Goal: Transaction & Acquisition: Purchase product/service

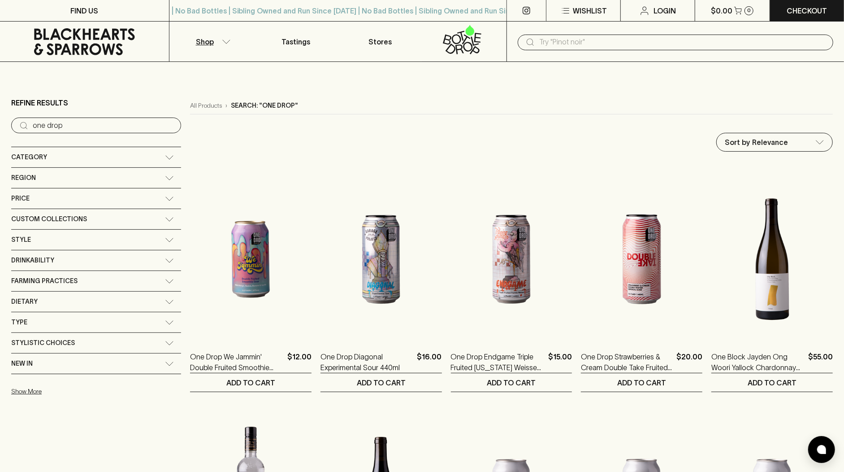
click at [65, 156] on div "Category" at bounding box center [88, 157] width 154 height 11
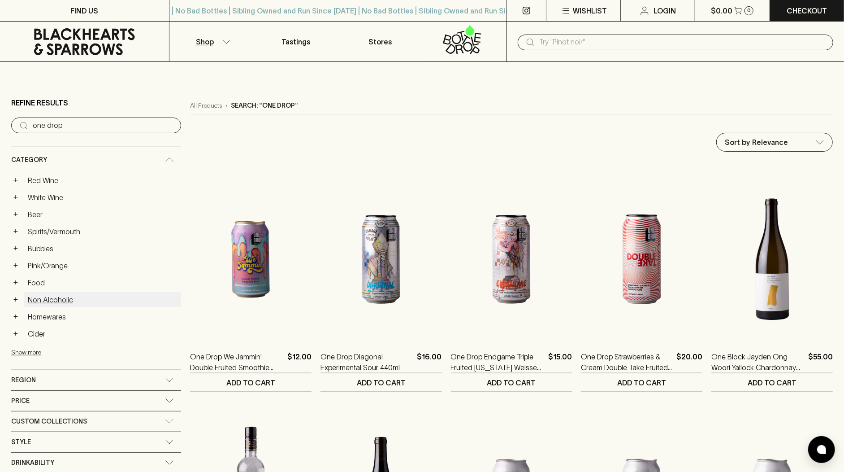
click at [69, 293] on link "Non Alcoholic" at bounding box center [102, 299] width 157 height 15
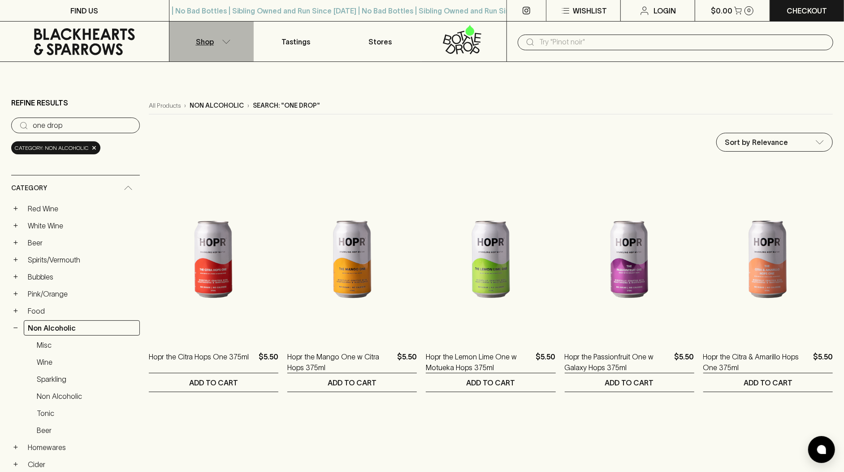
click at [215, 36] on button "Shop" at bounding box center [212, 42] width 84 height 40
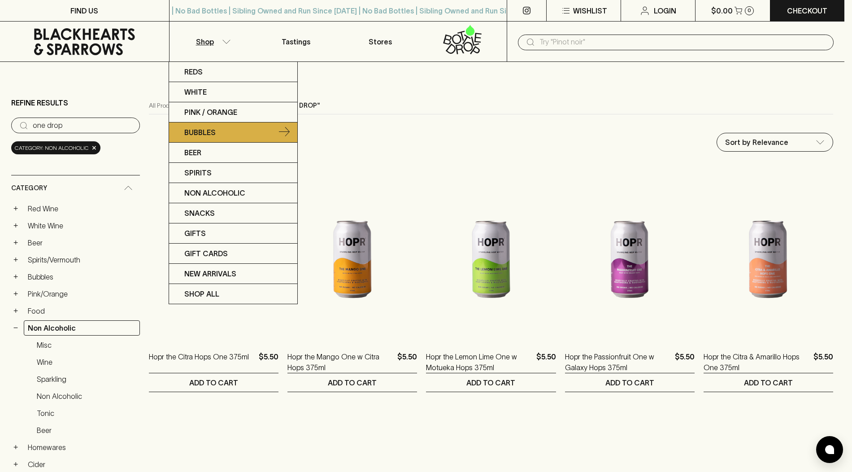
click at [273, 134] on link "Bubbles" at bounding box center [233, 132] width 128 height 20
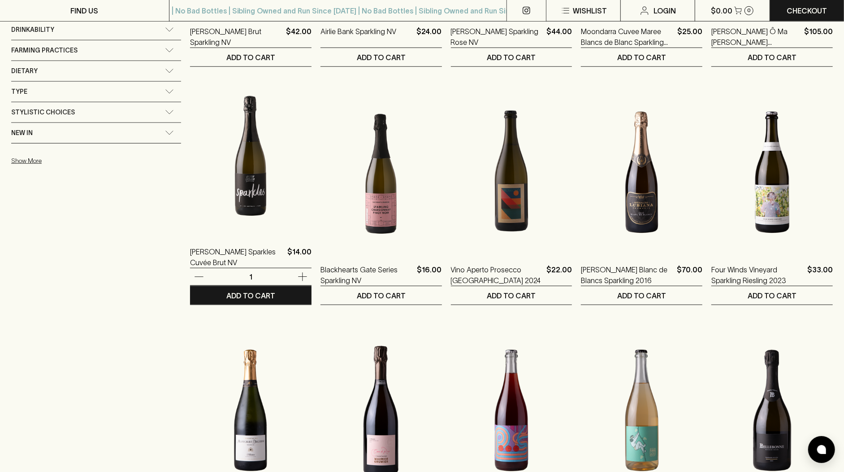
scroll to position [634, 0]
